Goal: Transaction & Acquisition: Purchase product/service

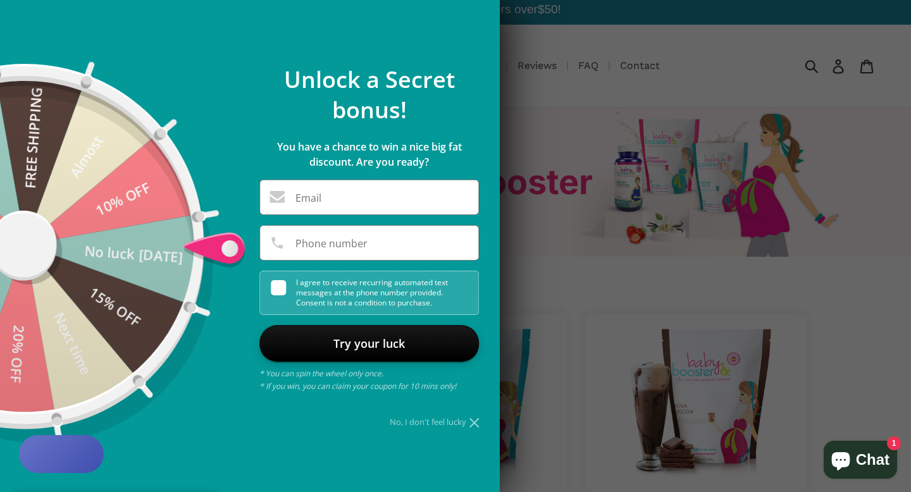
scroll to position [4, 0]
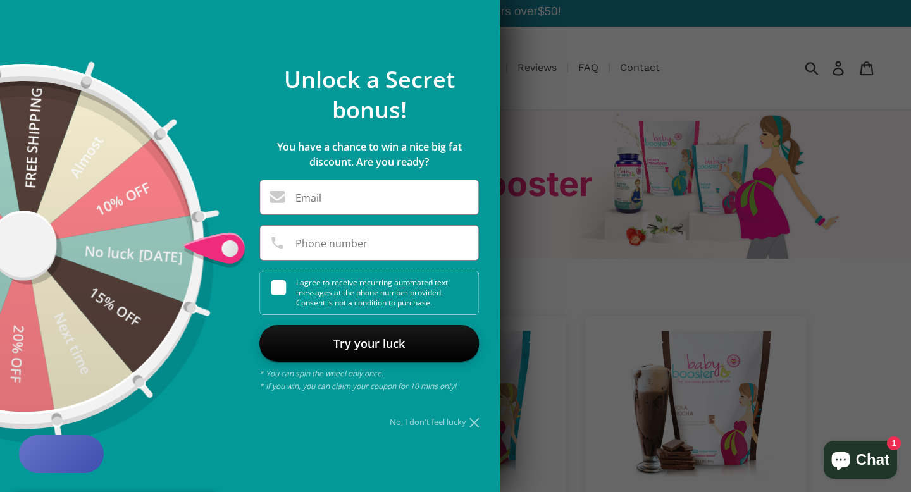
click at [473, 422] on icon at bounding box center [473, 422] width 9 height 9
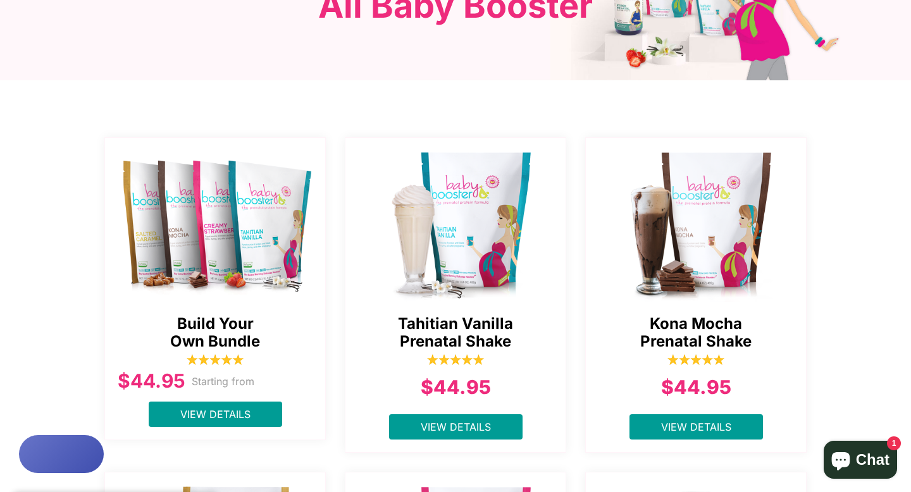
scroll to position [183, 0]
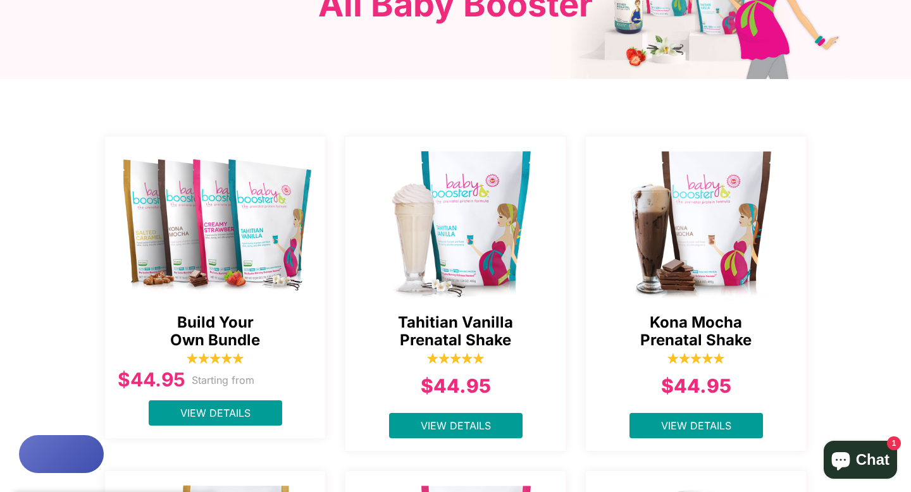
click at [477, 227] on img at bounding box center [455, 222] width 221 height 158
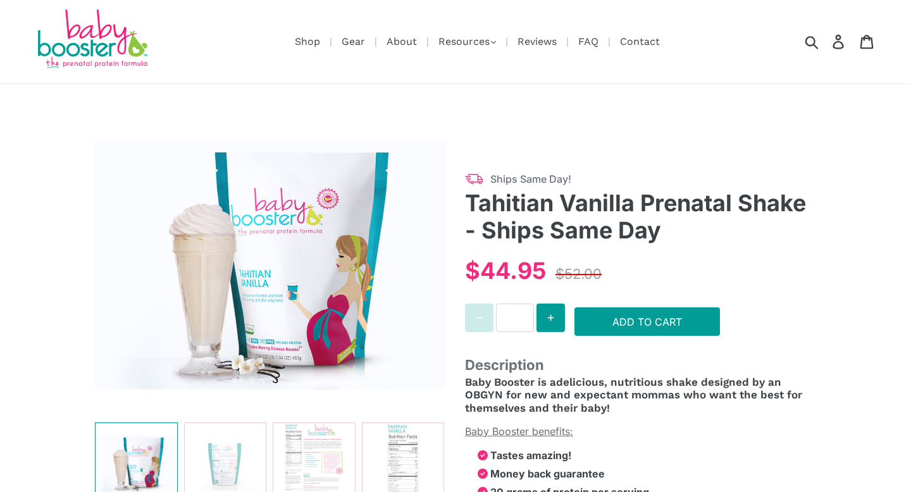
select select "******"
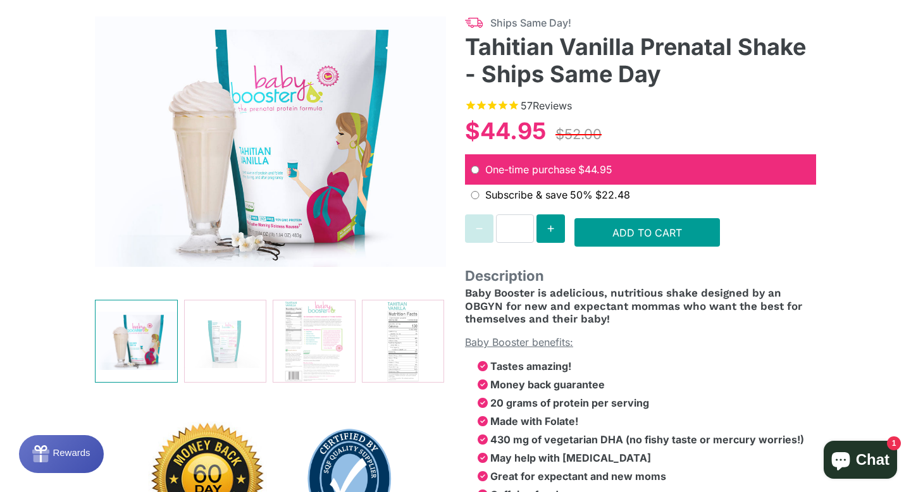
scroll to position [159, 0]
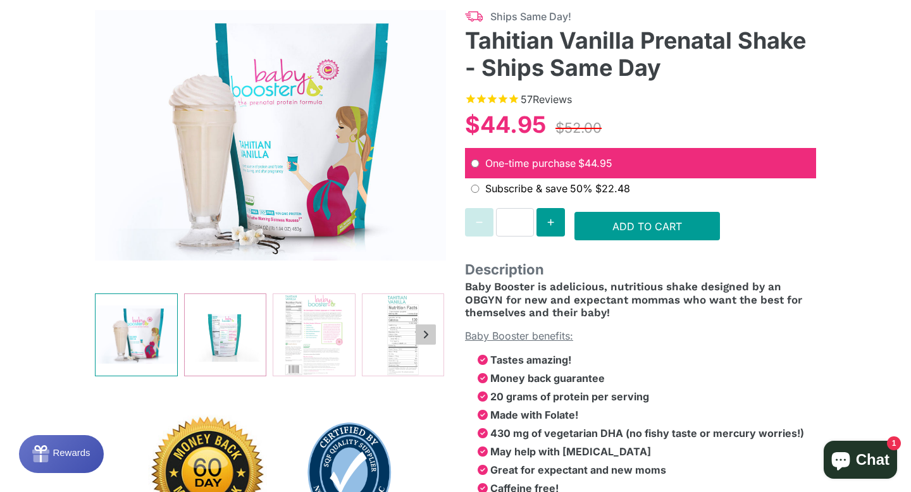
click at [231, 328] on img at bounding box center [226, 335] width 82 height 82
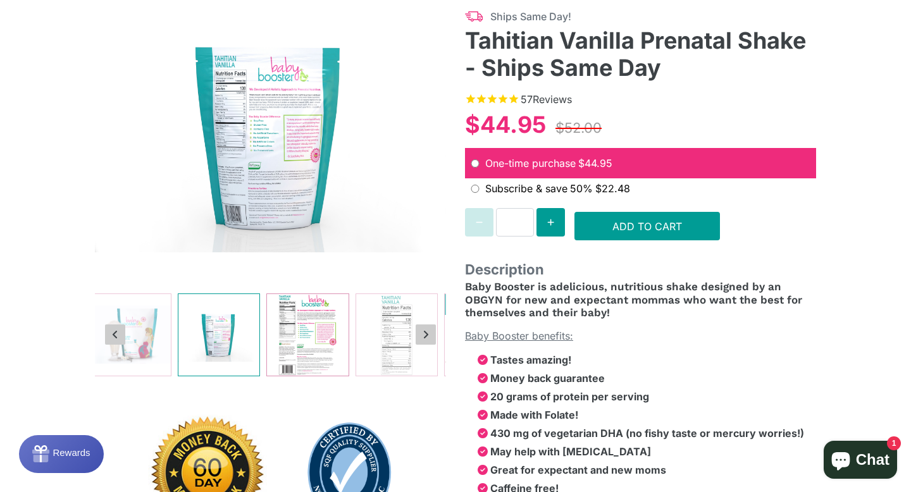
click at [304, 319] on img at bounding box center [308, 335] width 82 height 82
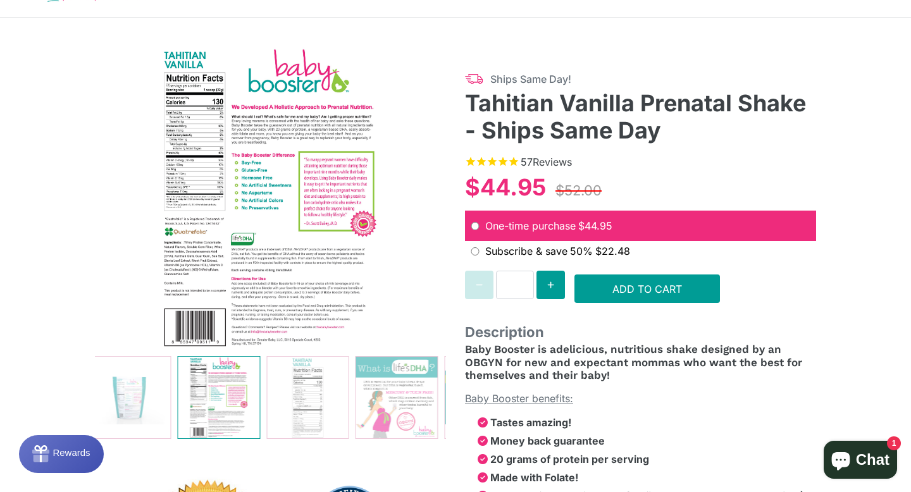
scroll to position [92, 0]
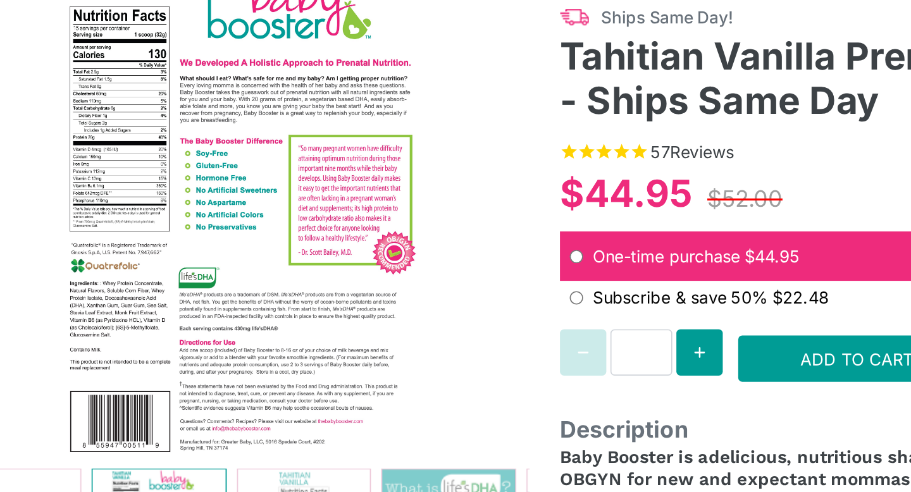
drag, startPoint x: 314, startPoint y: 190, endPoint x: 314, endPoint y: 198, distance: 8.2
click at [314, 198] on img at bounding box center [270, 203] width 351 height 304
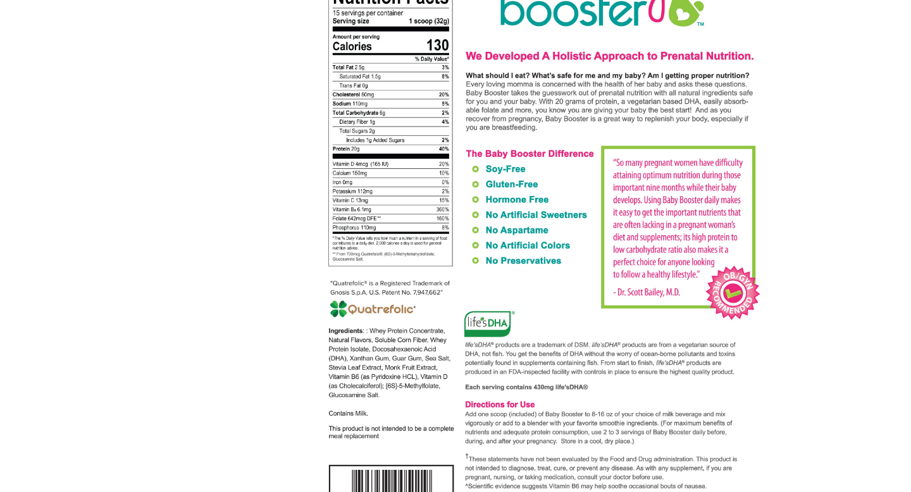
drag, startPoint x: 436, startPoint y: 222, endPoint x: 424, endPoint y: 223, distance: 11.4
click at [424, 223] on img at bounding box center [455, 221] width 273 height 378
